Goal: Task Accomplishment & Management: Manage account settings

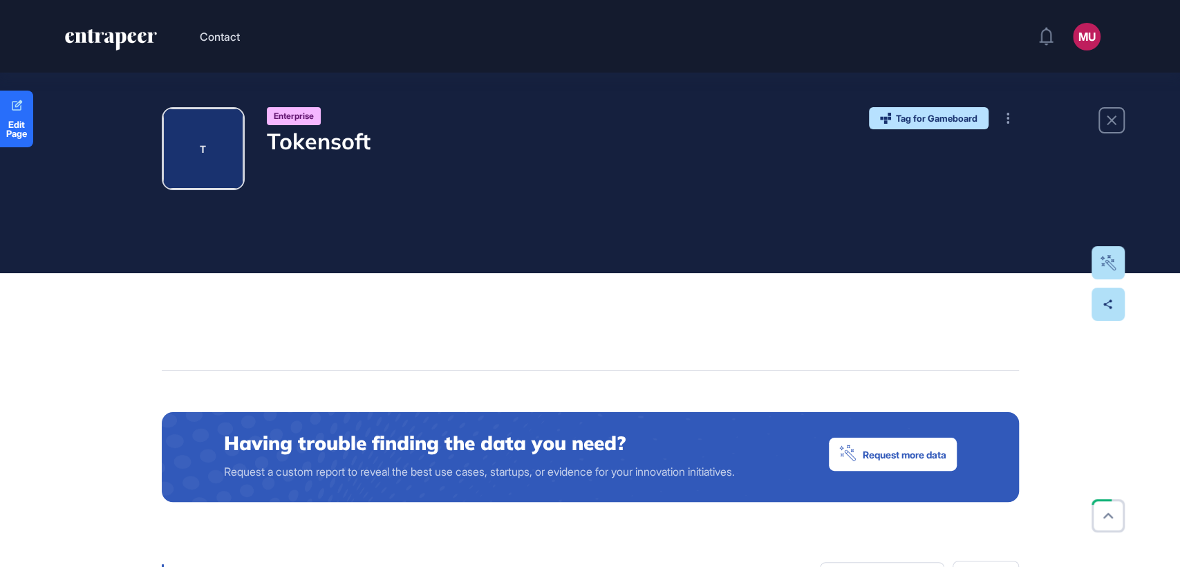
scroll to position [97, 0]
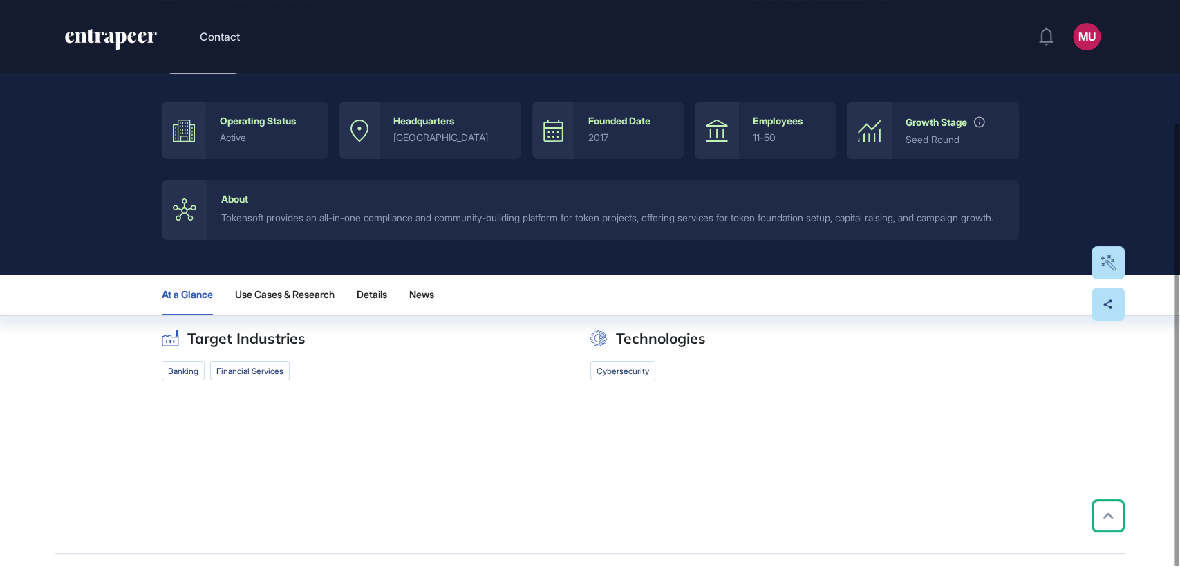
scroll to position [156, 0]
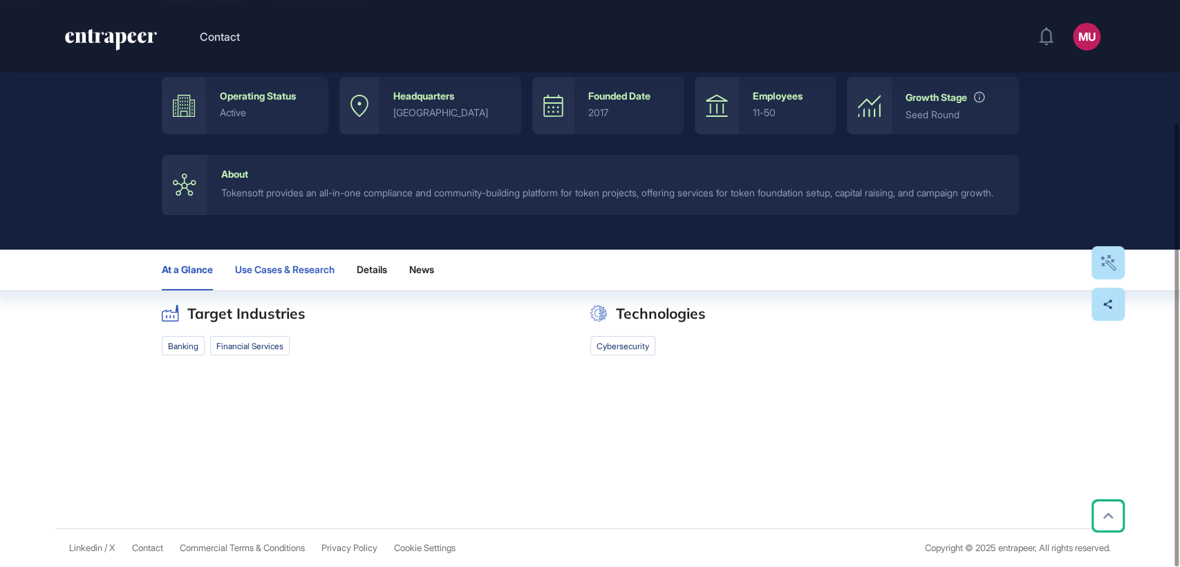
click at [305, 272] on span "Use Cases & Research" at bounding box center [285, 269] width 100 height 11
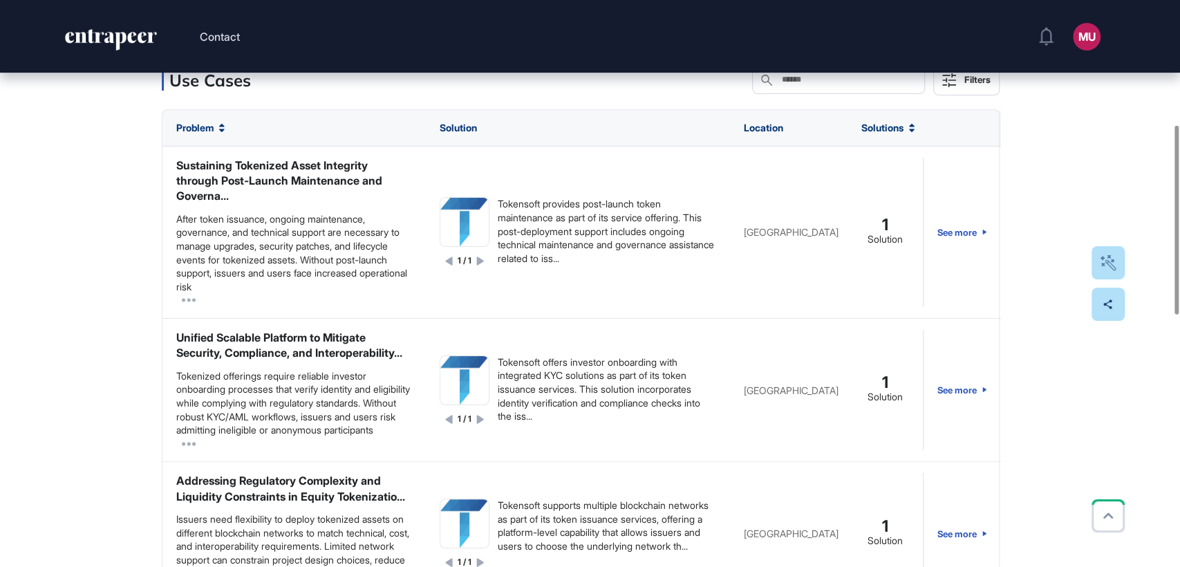
scroll to position [350, 0]
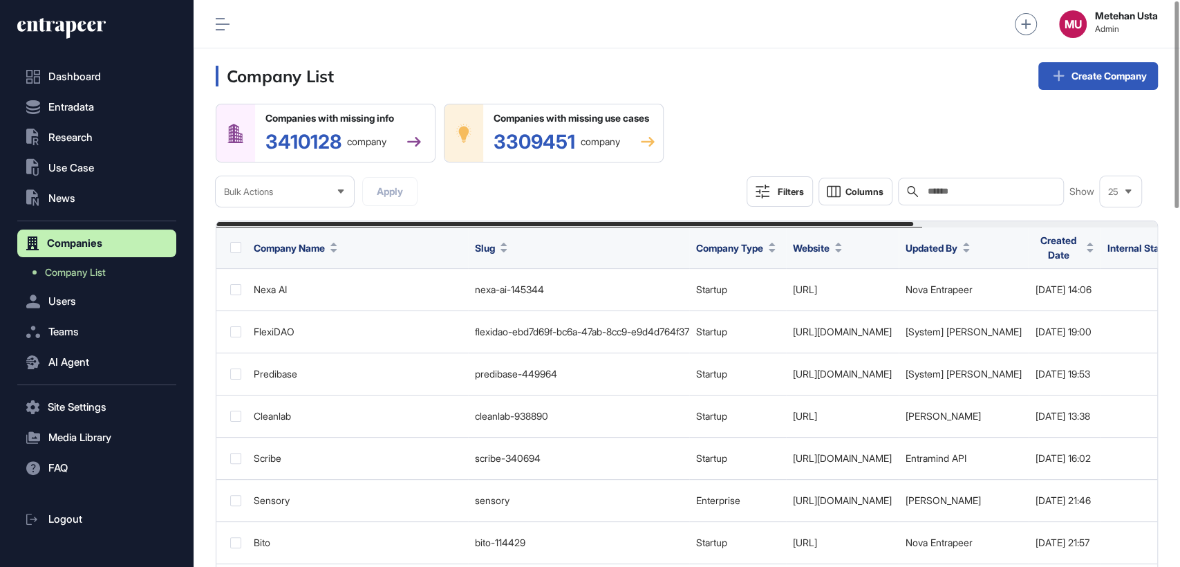
click at [954, 196] on input "text" at bounding box center [990, 191] width 129 height 11
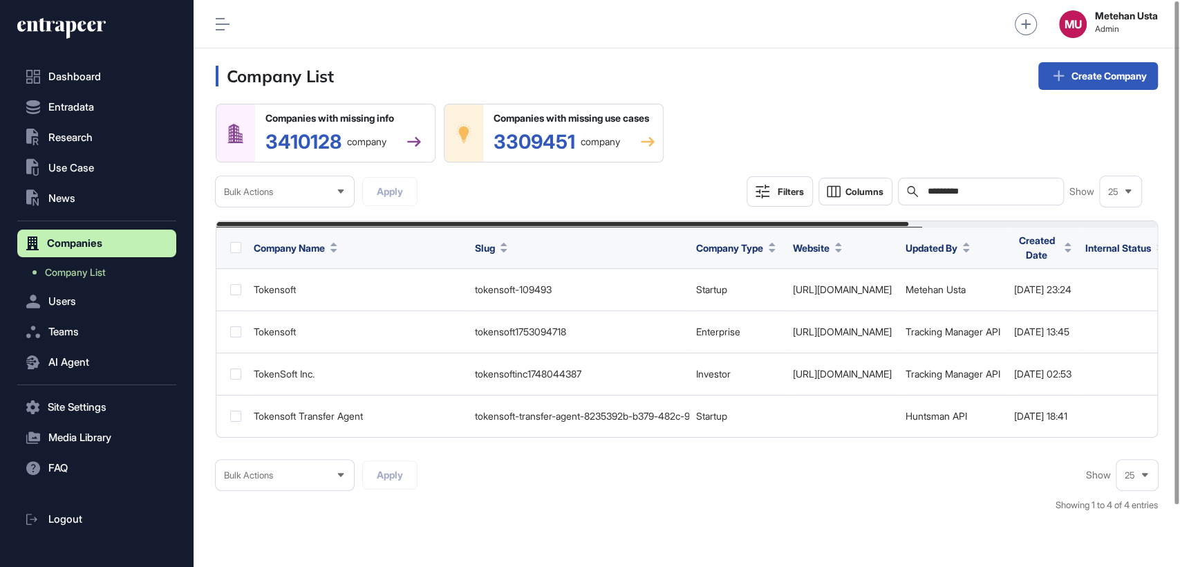
type input "*********"
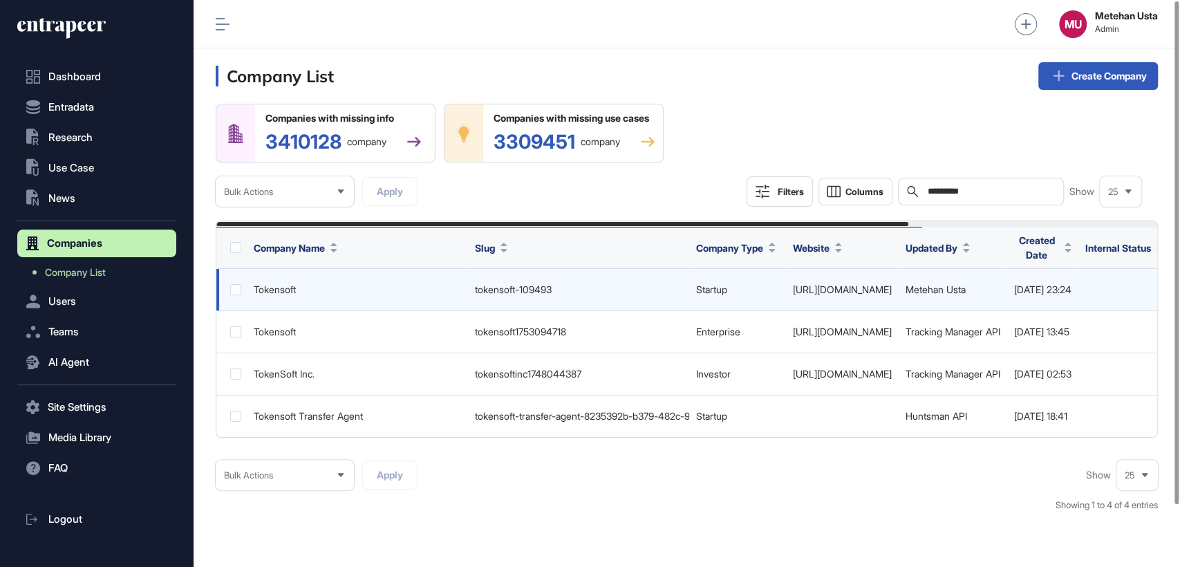
click at [836, 290] on link "https://www.tokensoft.io" at bounding box center [842, 289] width 99 height 12
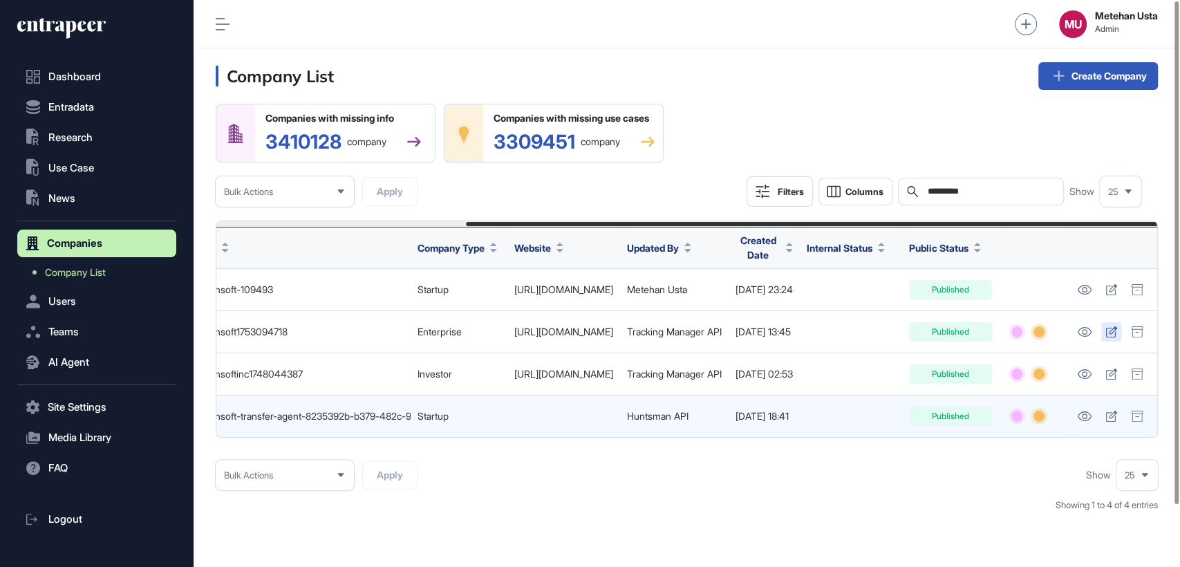
scroll to position [0, 339]
click at [1138, 418] on icon at bounding box center [1136, 415] width 12 height 11
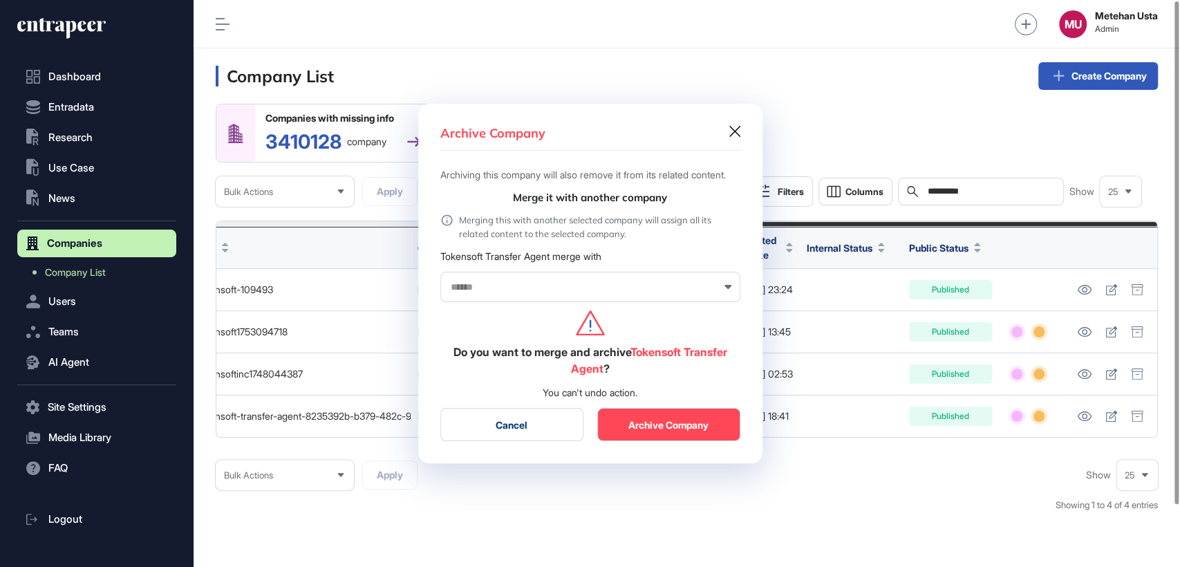
click at [672, 426] on button "Archive Company" at bounding box center [668, 424] width 143 height 33
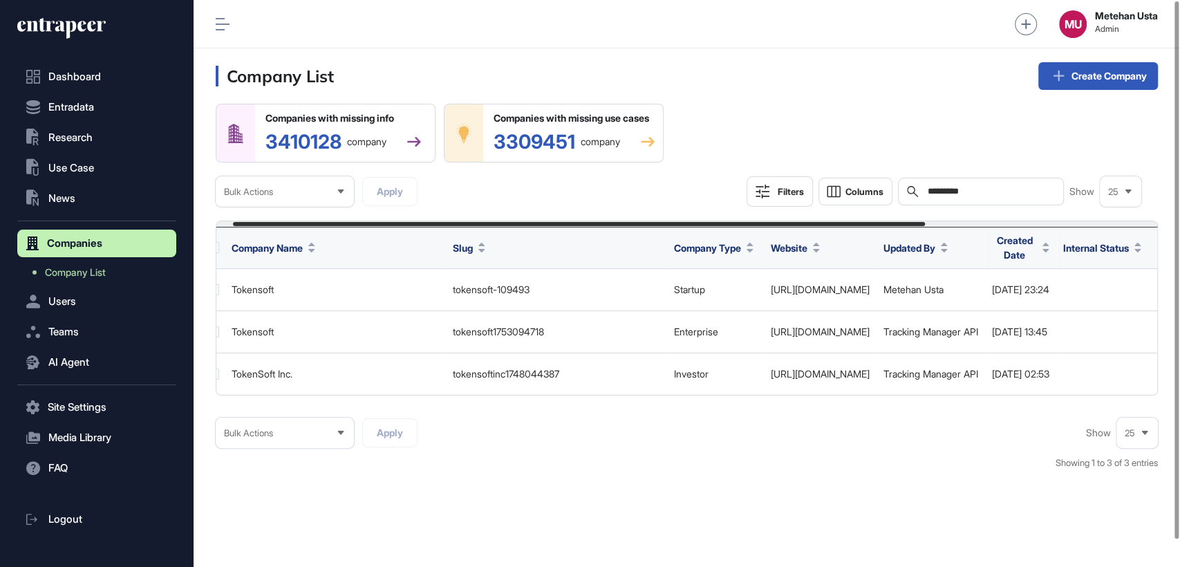
scroll to position [0, 0]
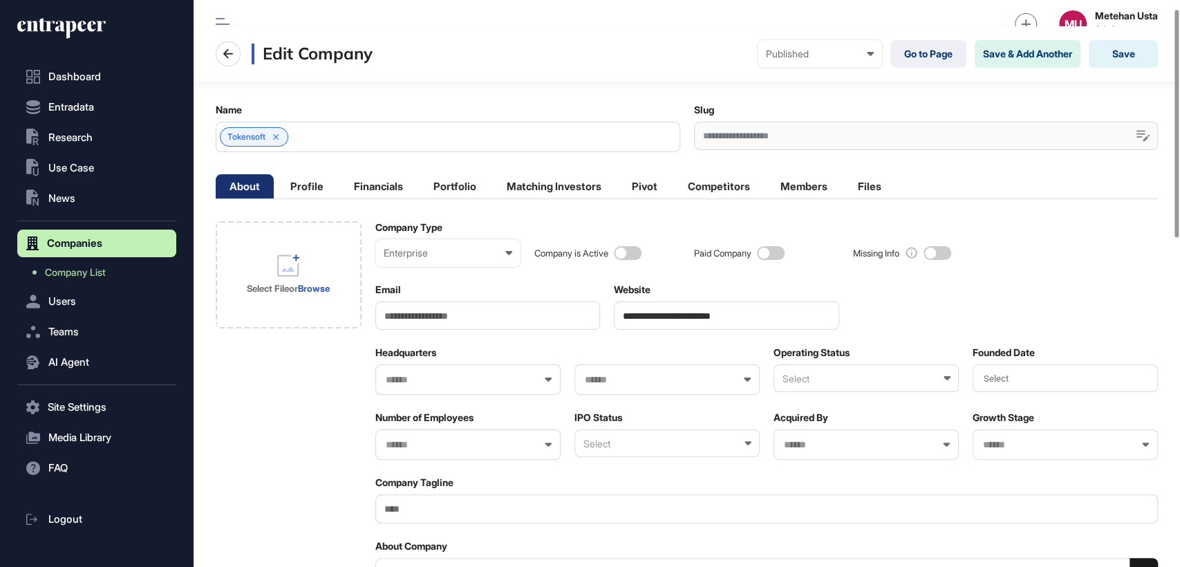
scroll to position [21, 0]
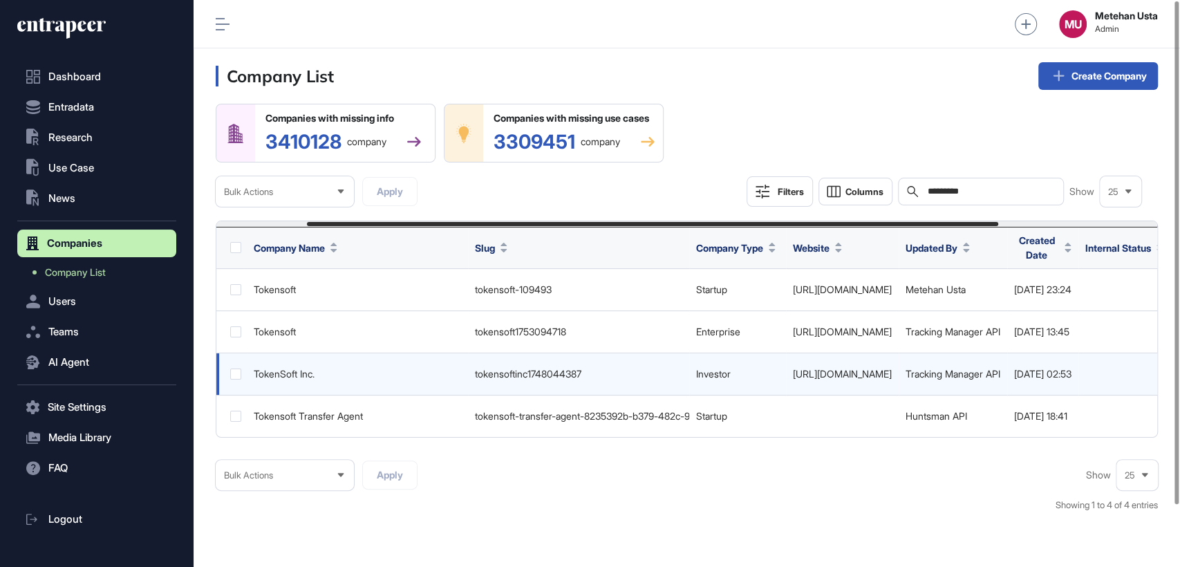
scroll to position [0, 339]
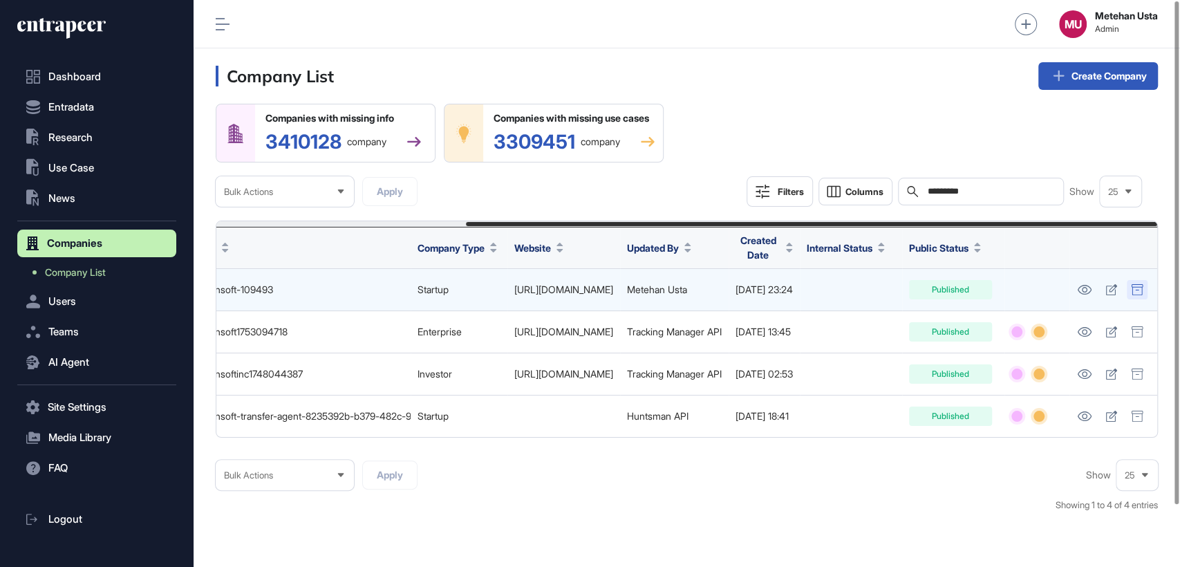
click at [1133, 287] on icon at bounding box center [1135, 289] width 11 height 11
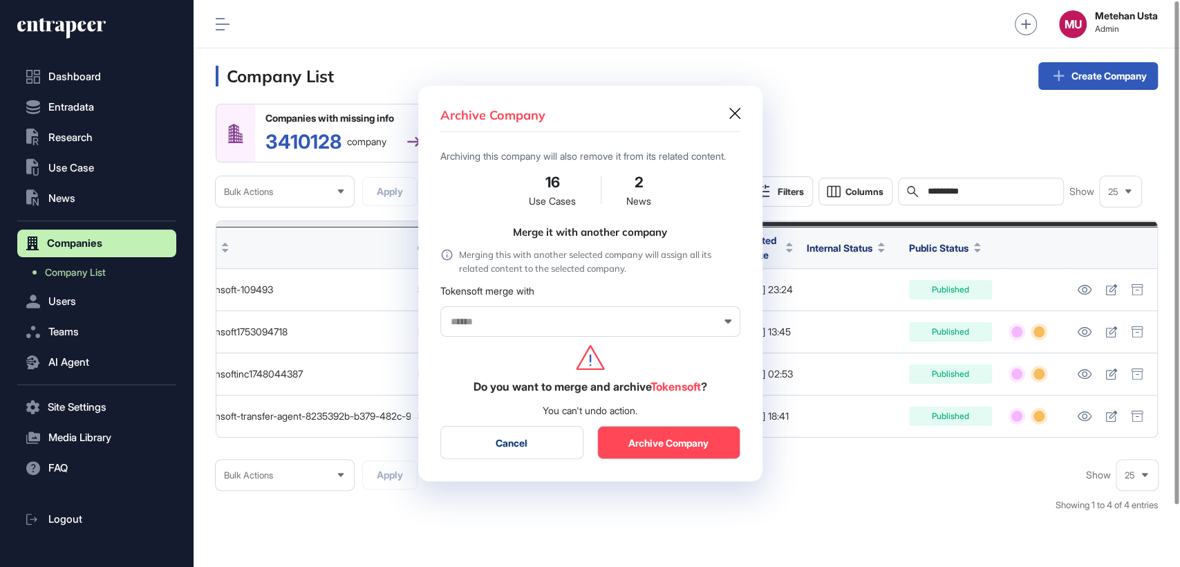
click at [567, 322] on input "text" at bounding box center [581, 322] width 264 height 12
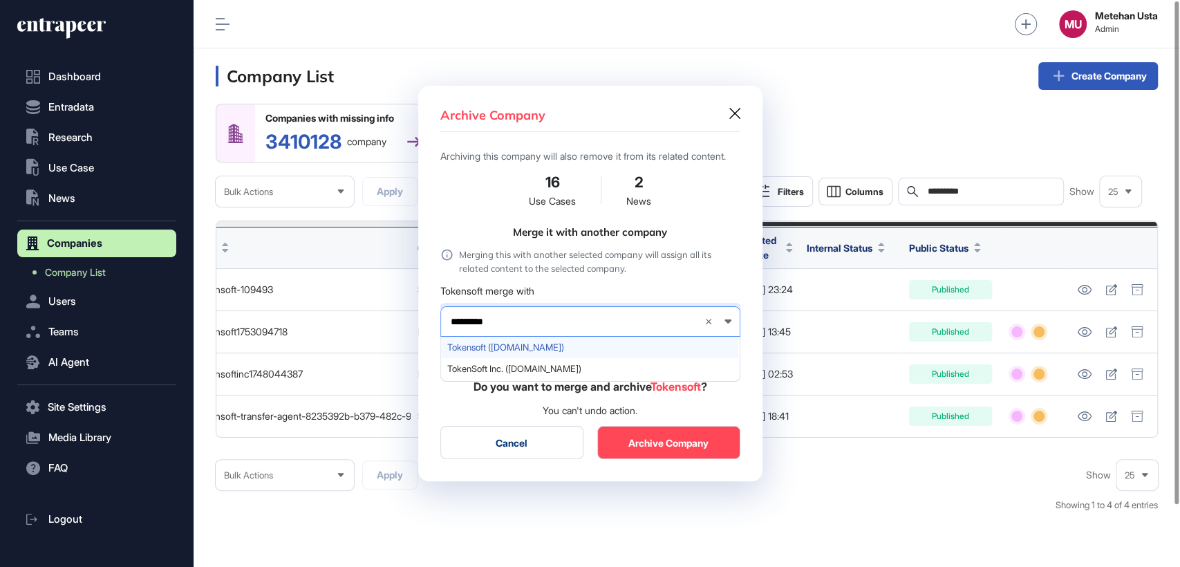
type input "*********"
click at [531, 350] on span "Tokensoft (tokensoft.com)" at bounding box center [589, 347] width 285 height 10
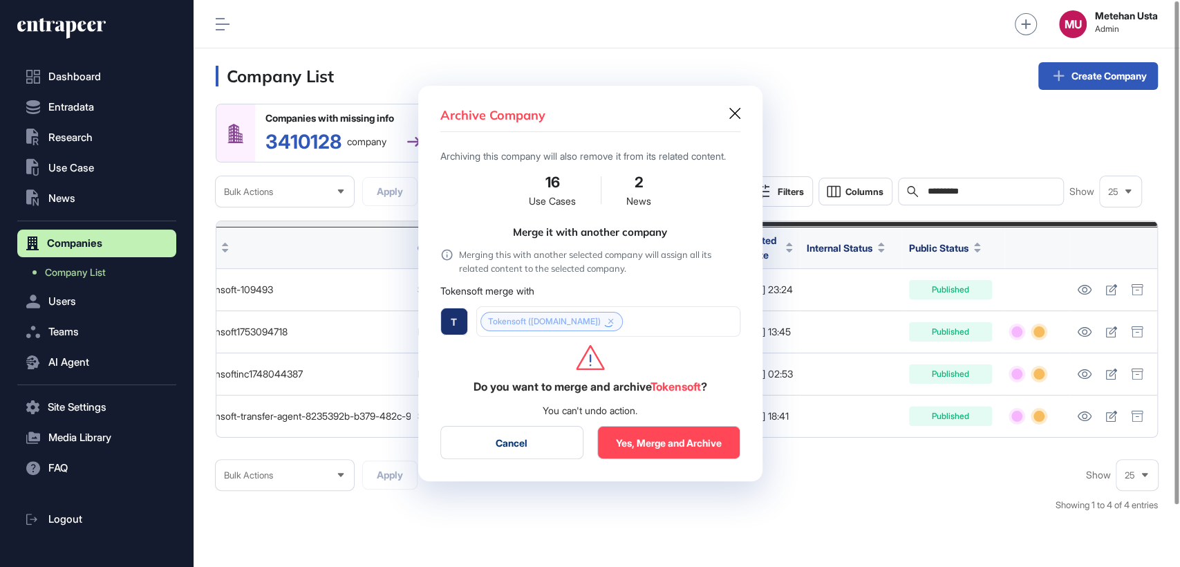
click at [654, 445] on button "Yes, Merge and Archive" at bounding box center [668, 442] width 143 height 33
click at [658, 446] on button "Yes, Merge and Archive" at bounding box center [668, 442] width 143 height 33
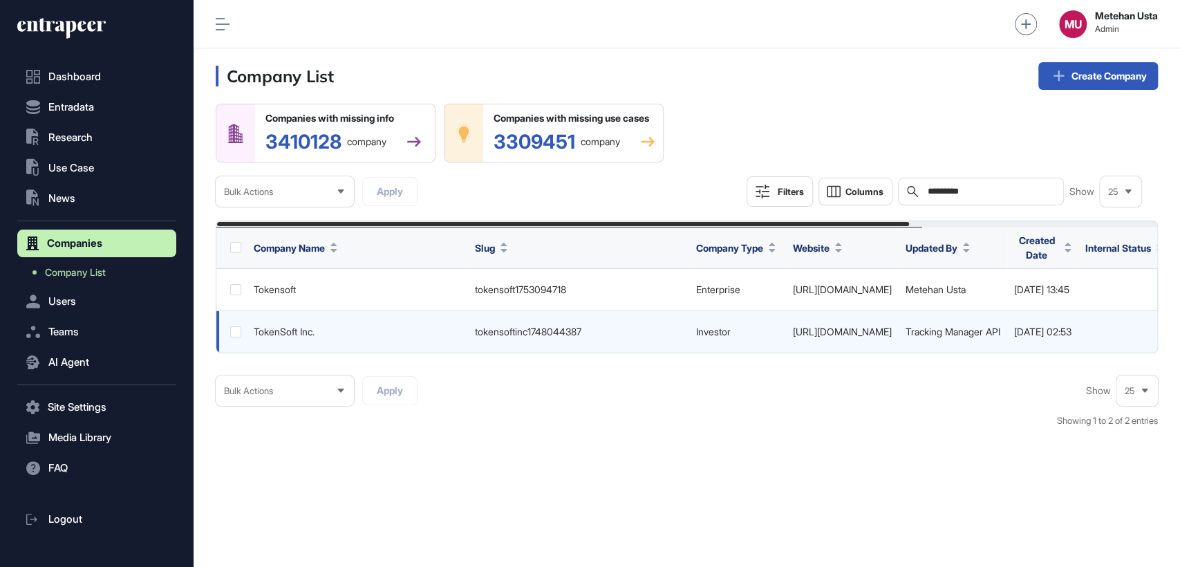
scroll to position [0, 337]
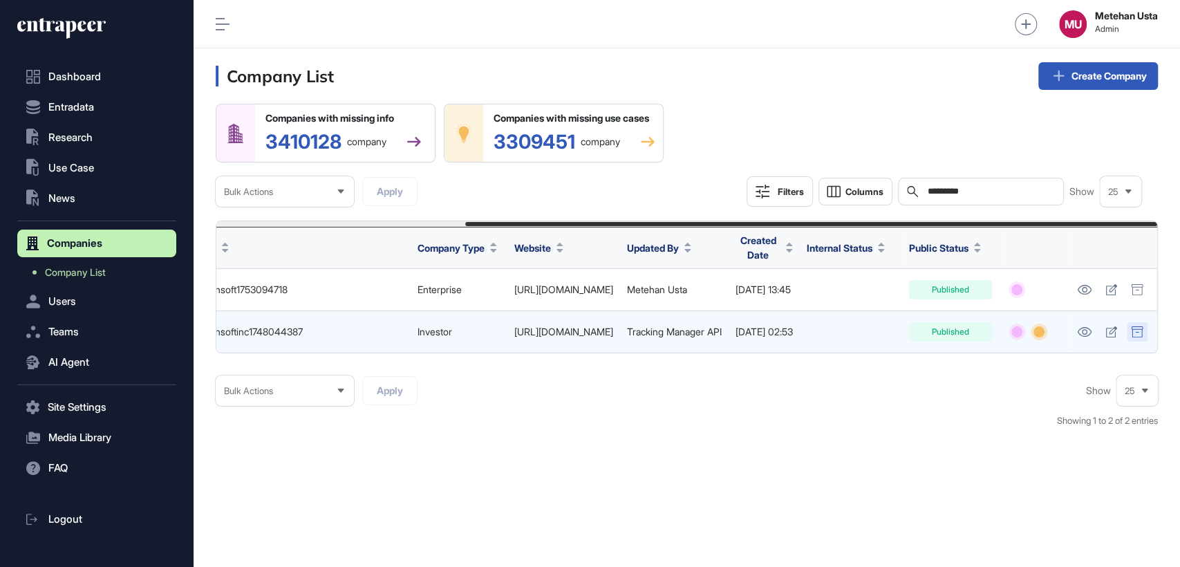
click at [1138, 330] on icon at bounding box center [1136, 331] width 12 height 11
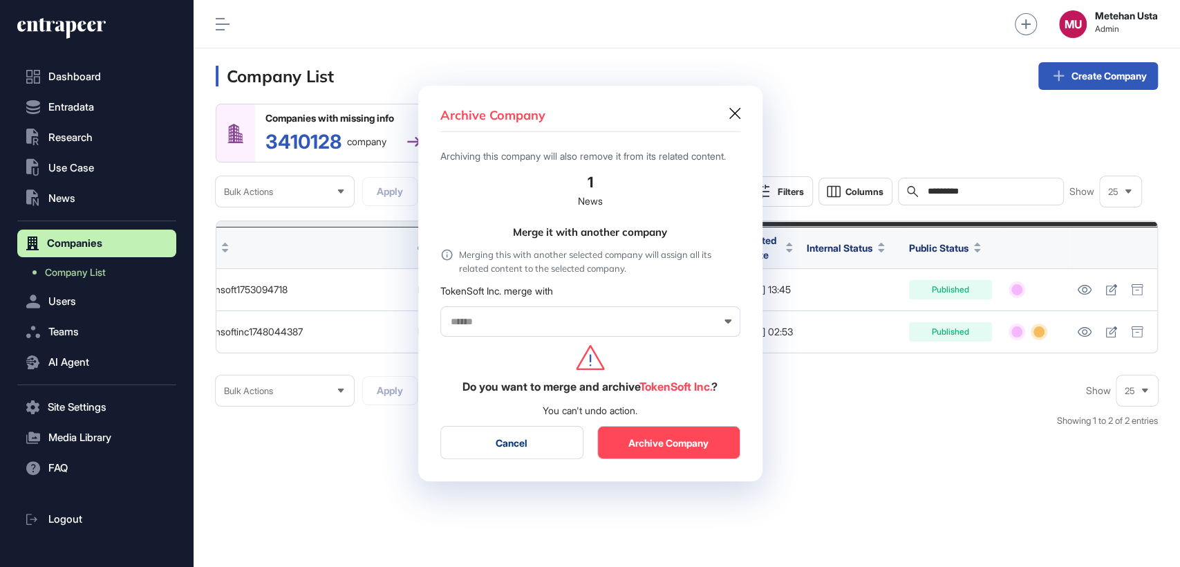
click at [732, 108] on icon at bounding box center [734, 113] width 11 height 11
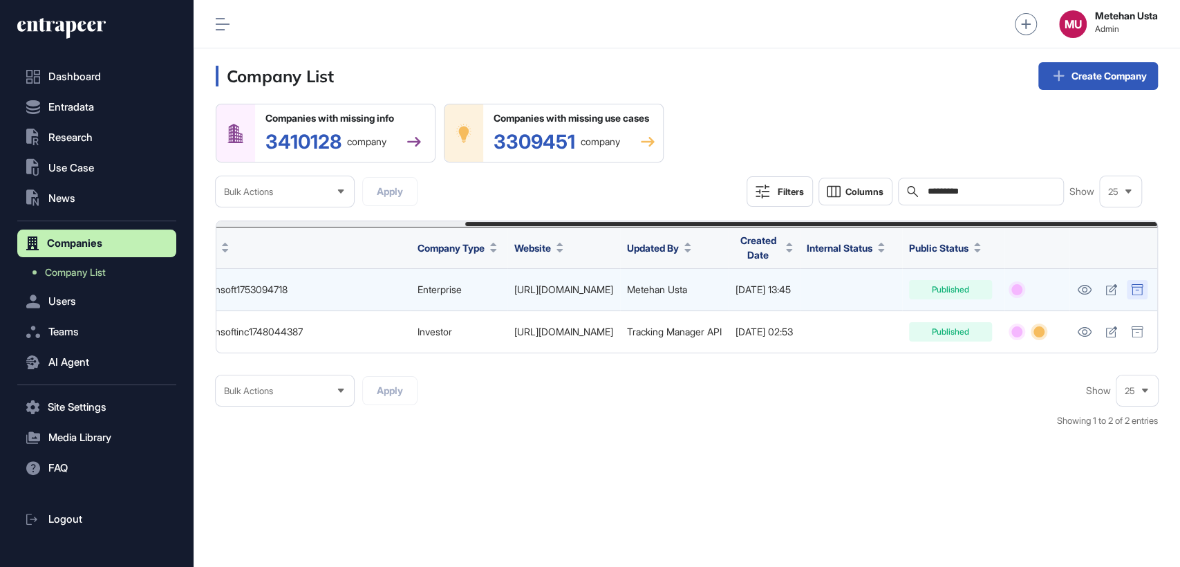
click at [1142, 288] on icon at bounding box center [1136, 289] width 12 height 11
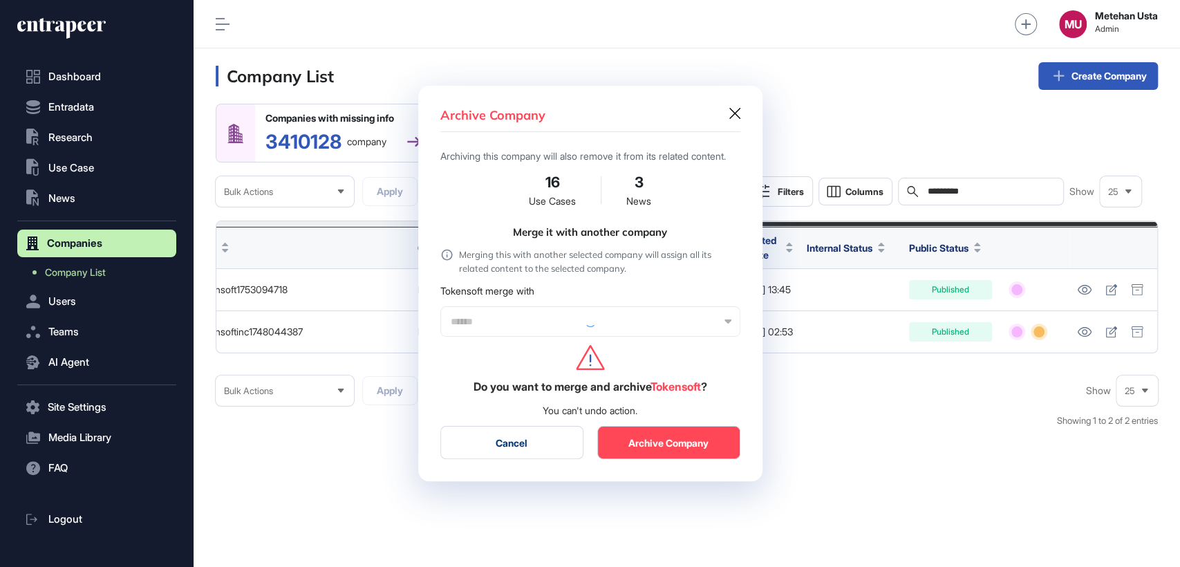
click at [516, 322] on div at bounding box center [590, 321] width 300 height 30
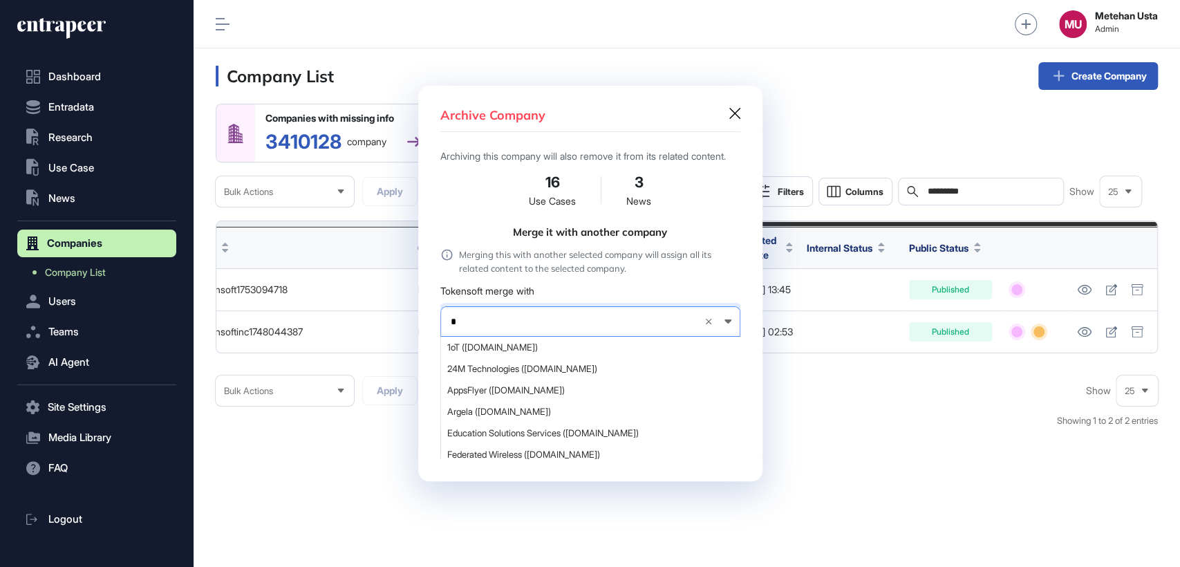
click at [482, 328] on input "*" at bounding box center [570, 322] width 243 height 12
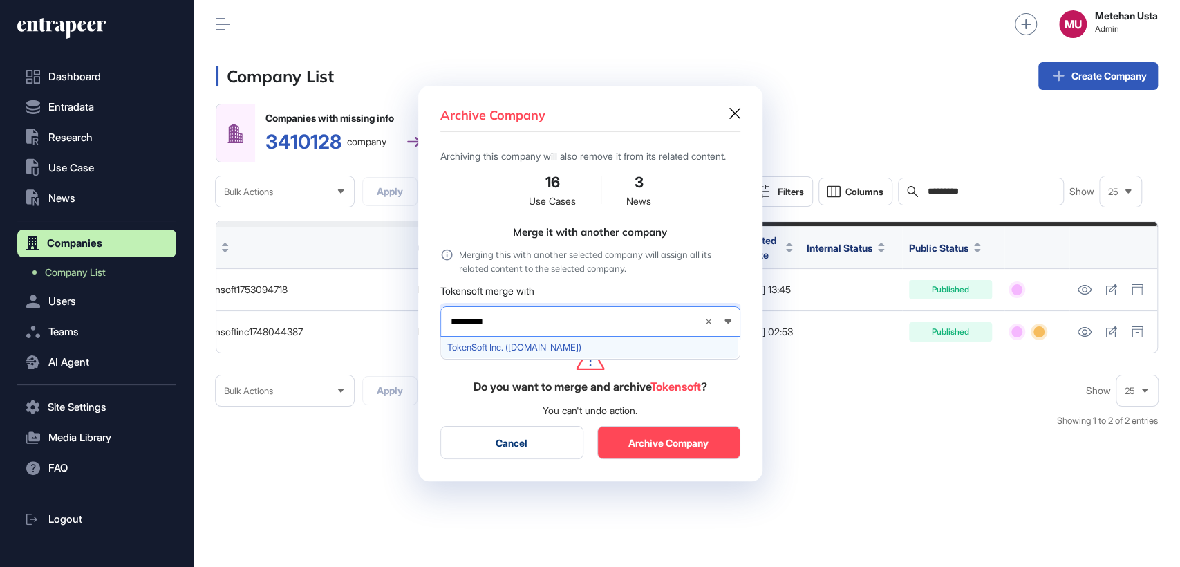
type input "*********"
click at [541, 350] on span "TokenSoft Inc. (tokensoft.com)" at bounding box center [589, 347] width 285 height 10
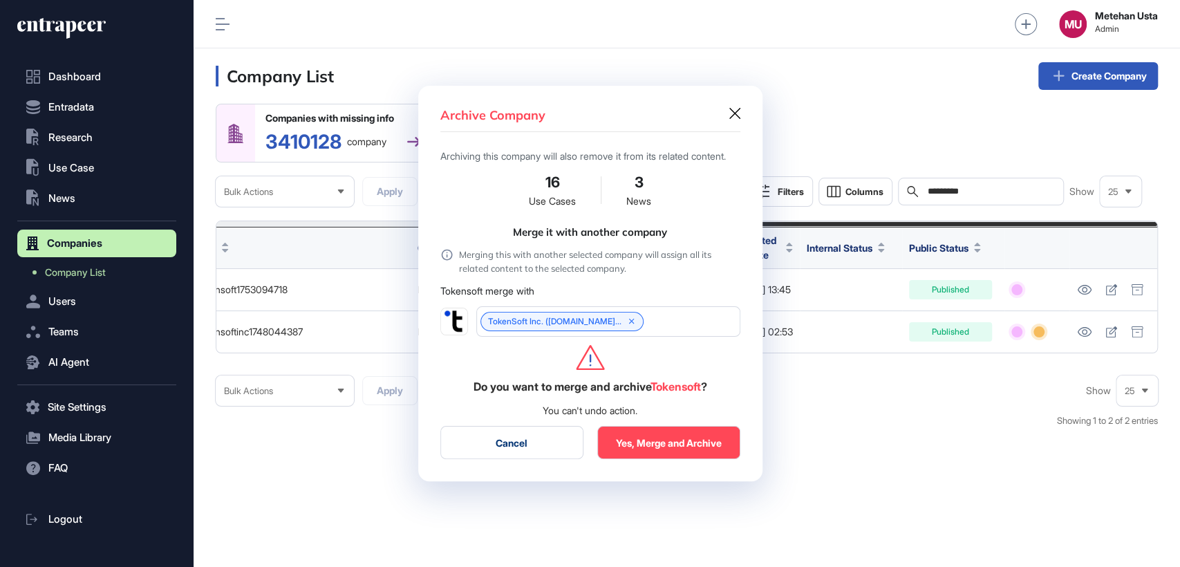
click at [648, 438] on button "Yes, Merge and Archive" at bounding box center [668, 442] width 143 height 33
click at [666, 449] on button "Yes, Merge and Archive" at bounding box center [668, 442] width 143 height 33
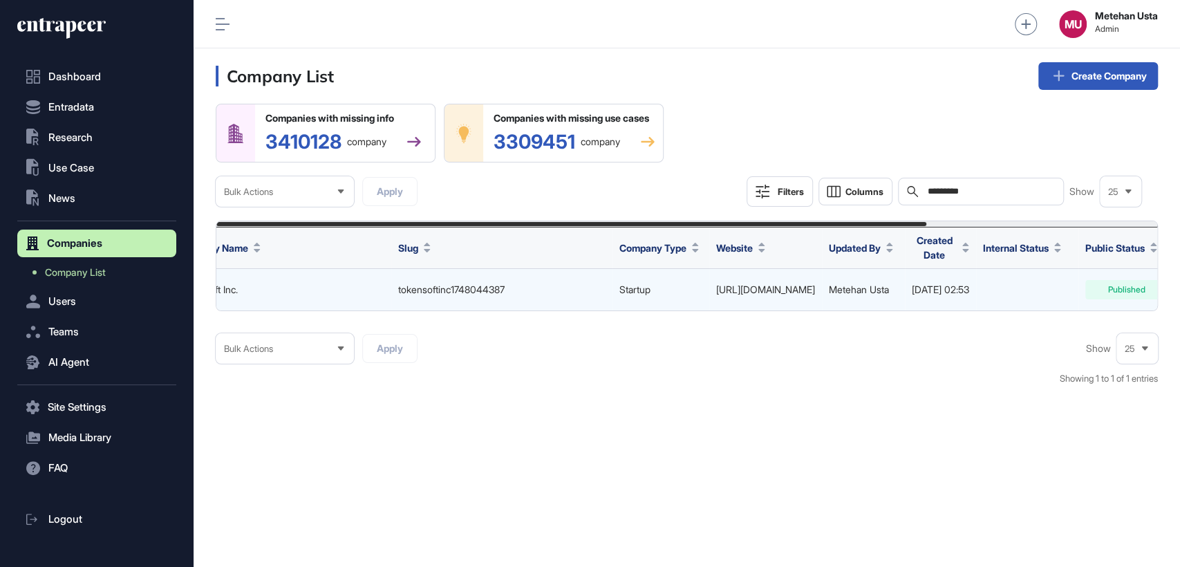
scroll to position [0, 305]
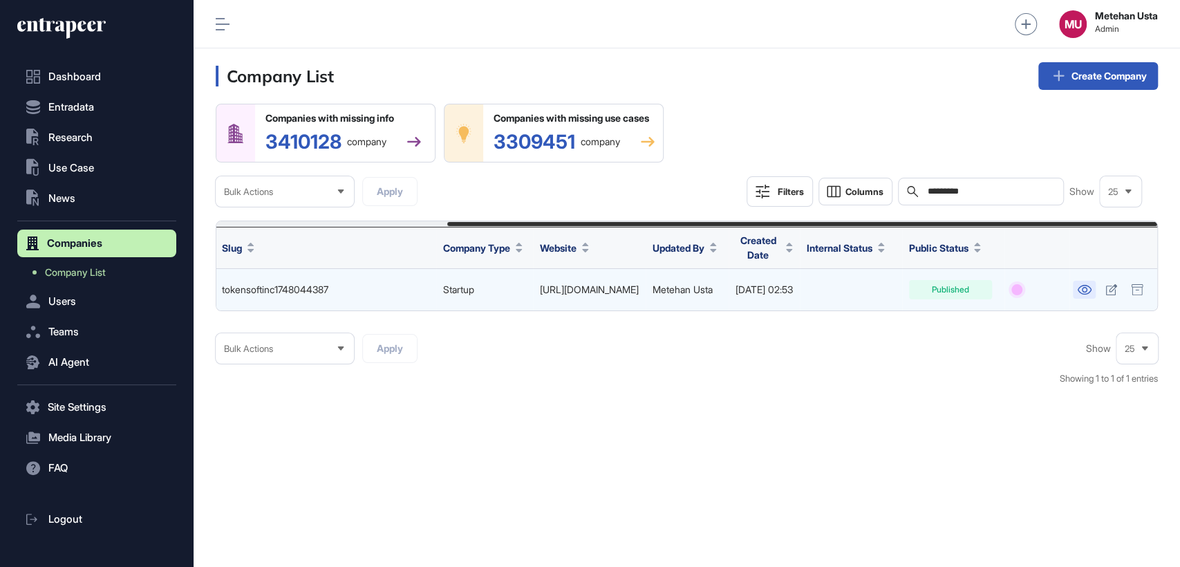
click at [1081, 290] on icon at bounding box center [1084, 290] width 15 height 10
click at [1111, 287] on icon at bounding box center [1111, 289] width 12 height 11
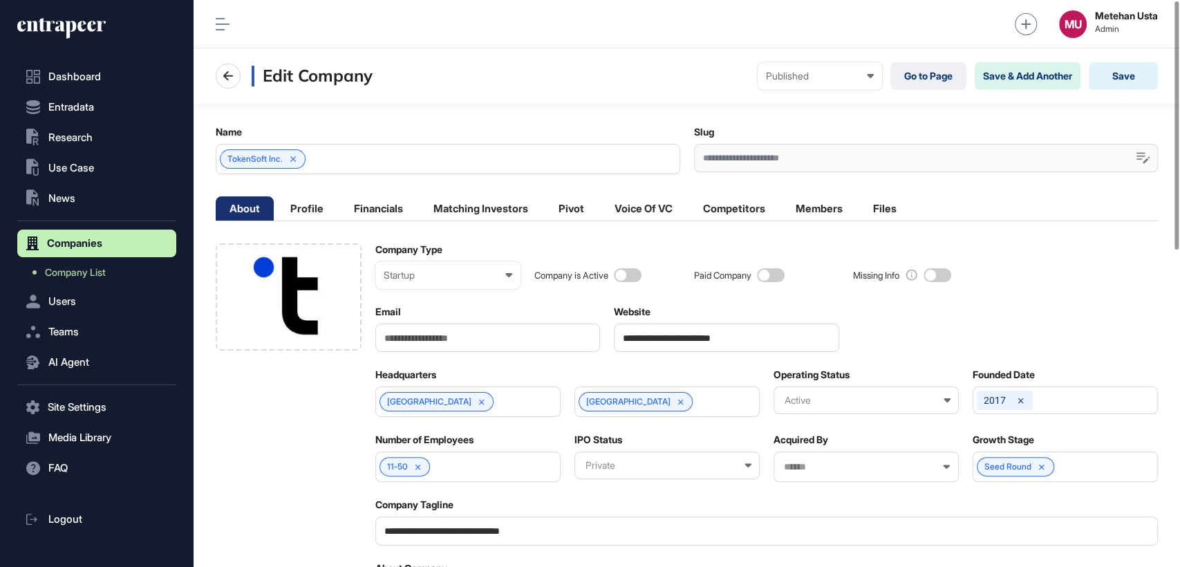
click at [341, 164] on div "TokenSoft Inc." at bounding box center [448, 159] width 464 height 30
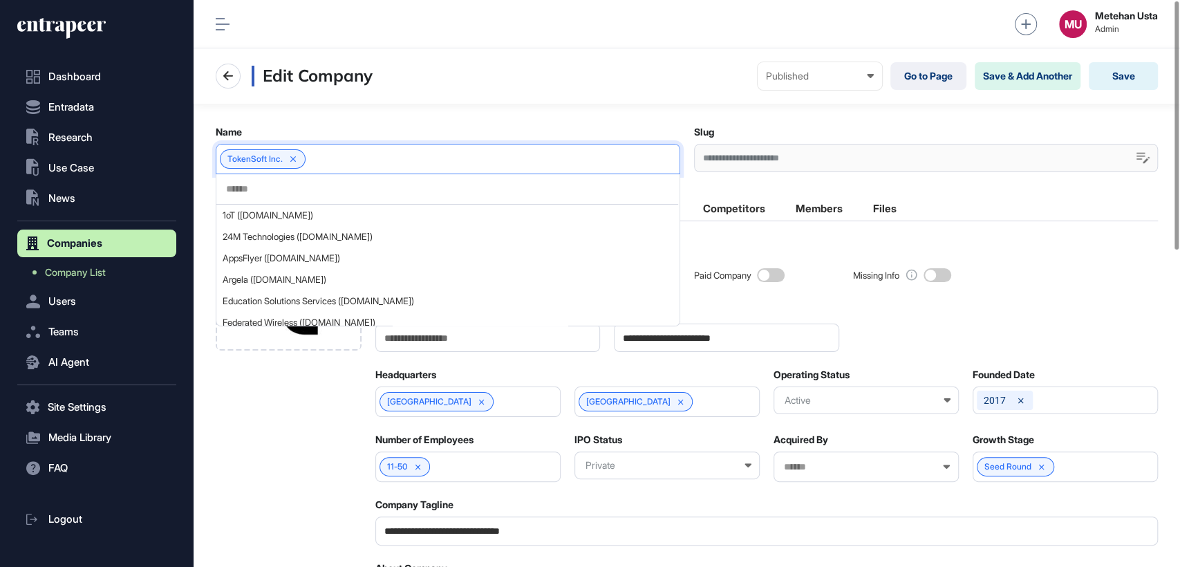
click at [323, 178] on div at bounding box center [447, 189] width 462 height 30
click at [312, 185] on input "text" at bounding box center [447, 189] width 445 height 12
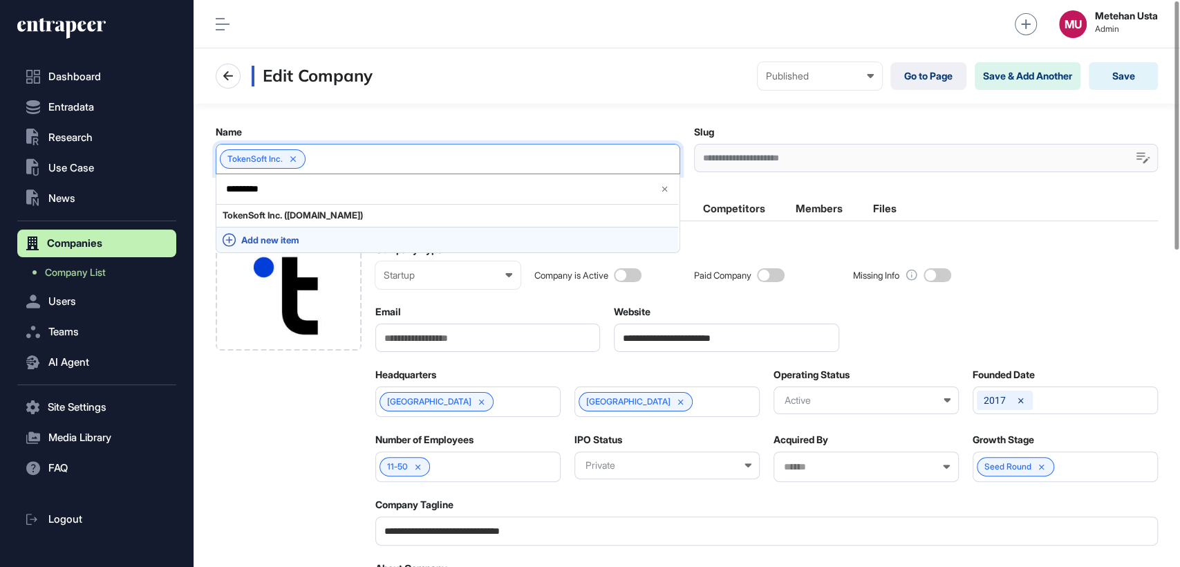
type input "*********"
click at [299, 233] on div "Add new item" at bounding box center [447, 240] width 462 height 26
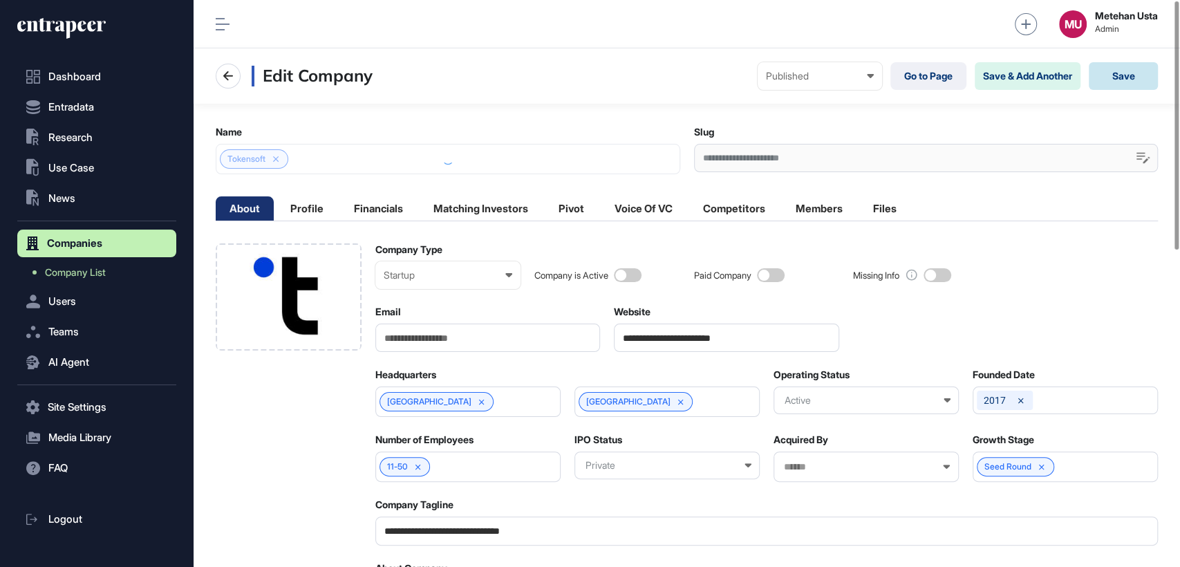
click at [1117, 66] on button "Save" at bounding box center [1122, 76] width 69 height 28
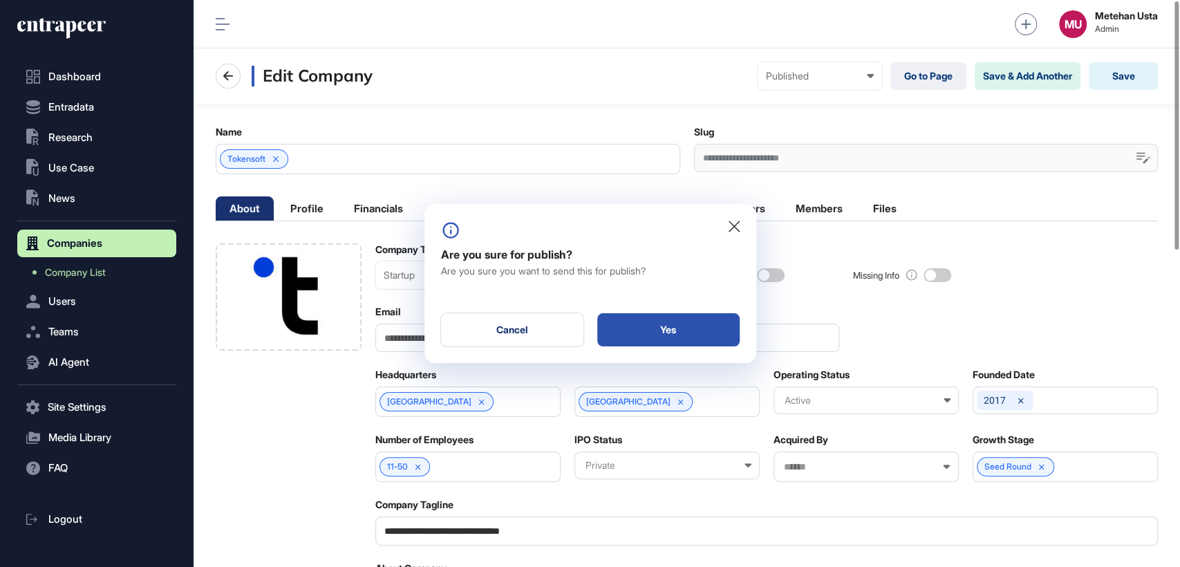
click at [670, 317] on div "Yes" at bounding box center [668, 329] width 142 height 33
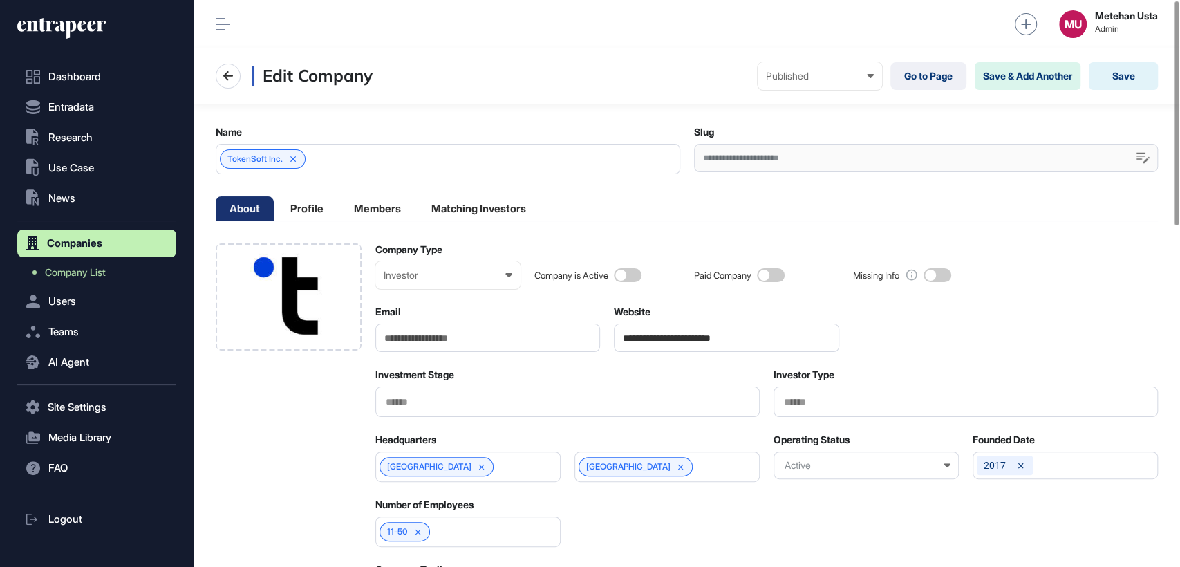
click at [487, 279] on div "Investor" at bounding box center [448, 274] width 129 height 11
click at [0, 0] on div "Startup" at bounding box center [0, 0] width 0 height 0
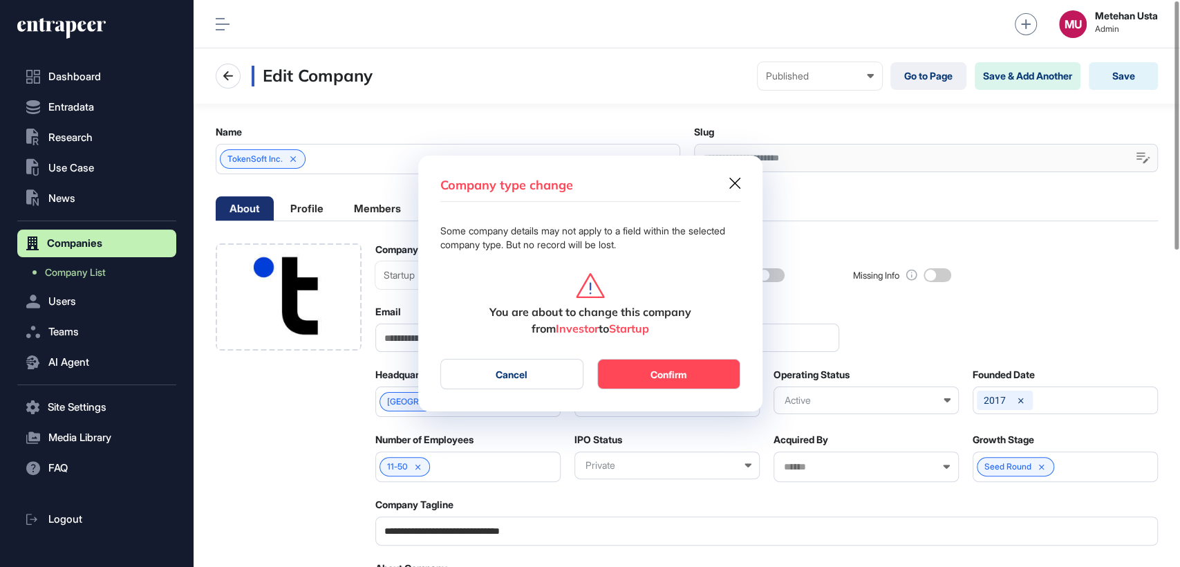
click at [697, 366] on button "Confirm" at bounding box center [668, 374] width 143 height 30
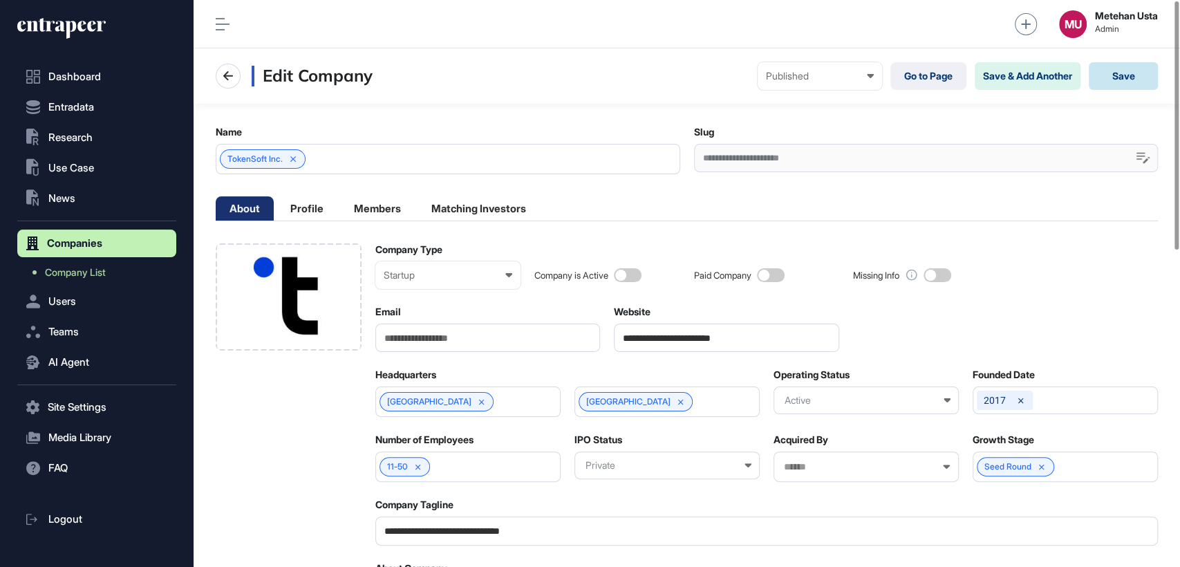
click at [1124, 68] on button "Save" at bounding box center [1122, 76] width 69 height 28
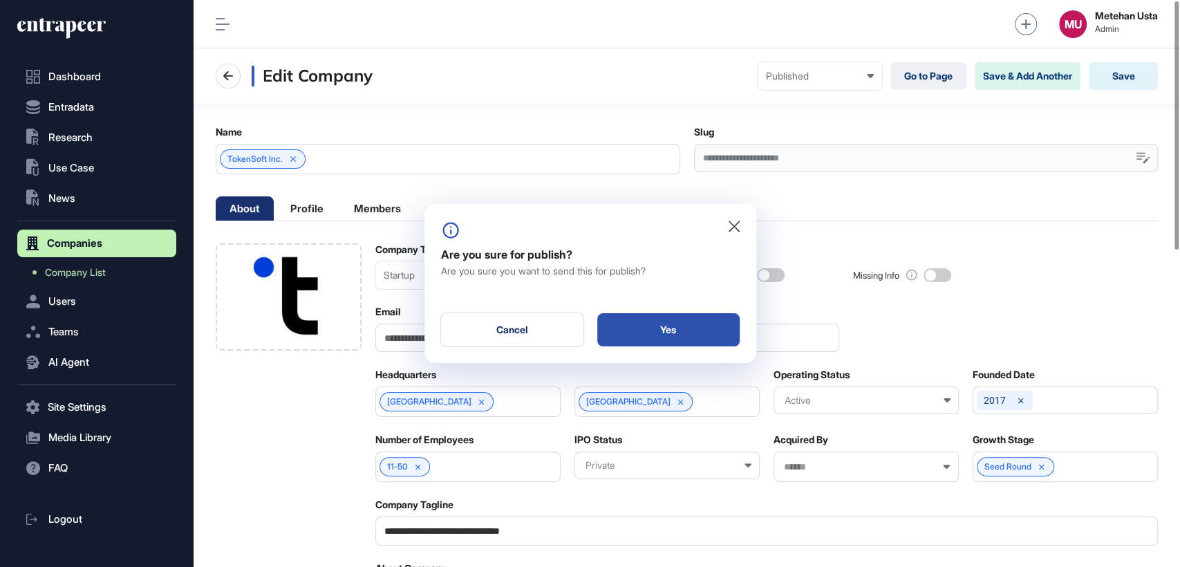
click at [645, 328] on div "Yes" at bounding box center [668, 329] width 142 height 33
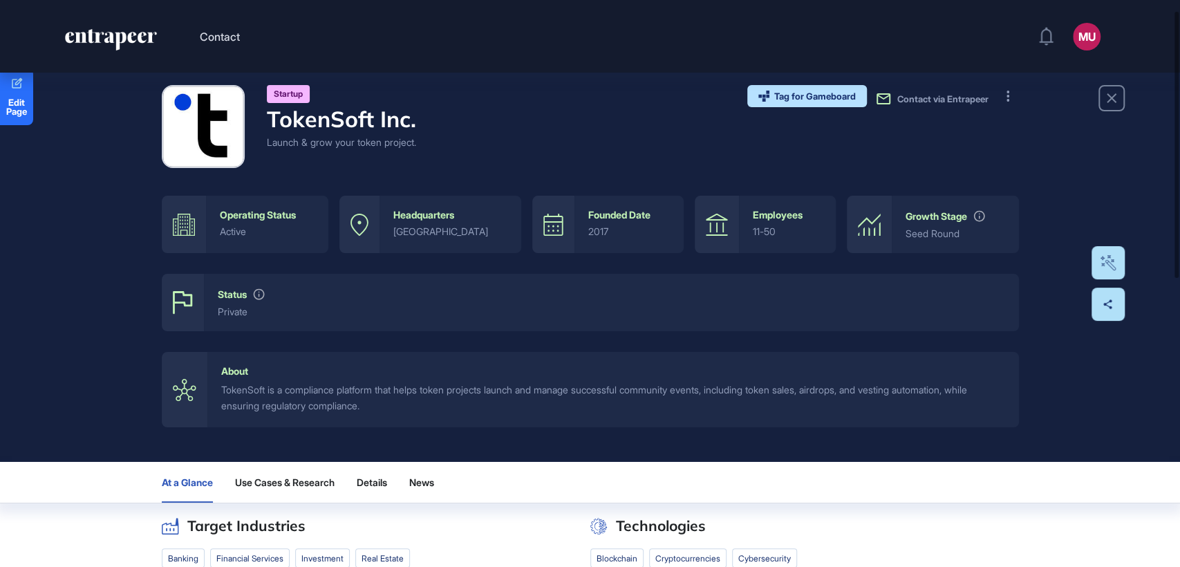
scroll to position [21, 0]
